Goal: Find specific page/section

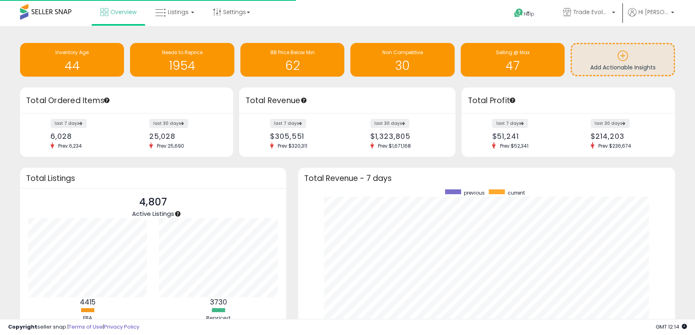
scroll to position [152, 361]
click at [146, 18] on li "Listings" at bounding box center [174, 13] width 57 height 26
click at [167, 22] on link "Listings" at bounding box center [174, 12] width 51 height 24
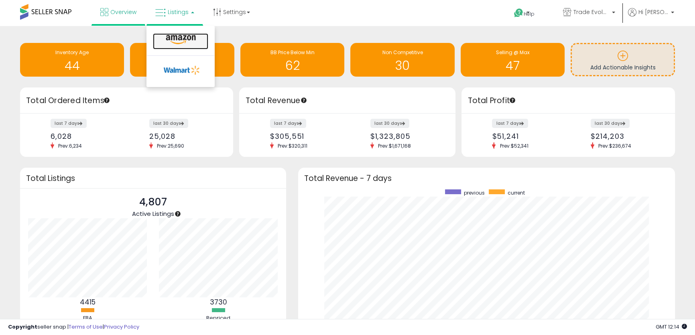
click at [160, 45] on link at bounding box center [180, 41] width 55 height 16
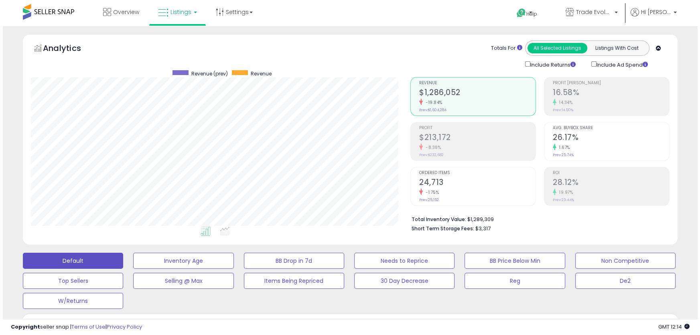
scroll to position [164, 379]
drag, startPoint x: 590, startPoint y: 277, endPoint x: 548, endPoint y: 296, distance: 45.4
click at [231, 269] on button "De2" at bounding box center [180, 261] width 100 height 16
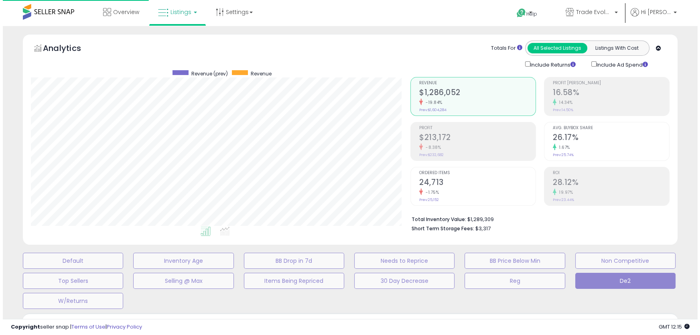
scroll to position [400989, 400771]
type input "**********"
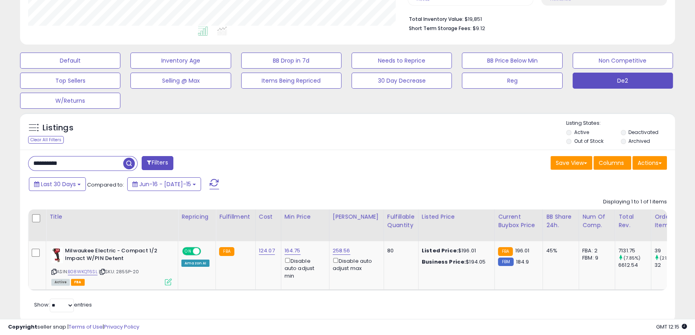
scroll to position [187, 0]
